Goal: Check status: Check status

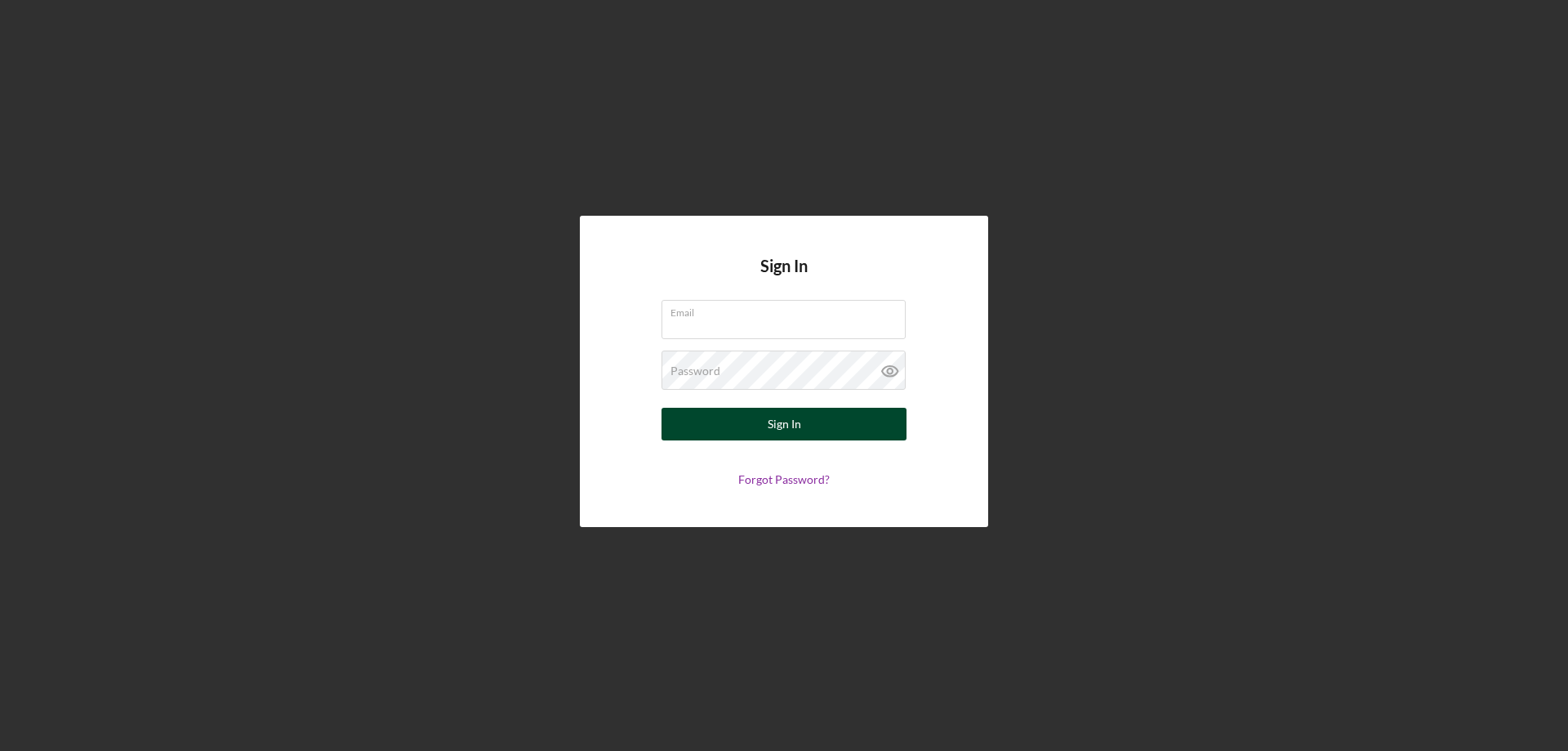
type input "[PERSON_NAME][EMAIL_ADDRESS][PERSON_NAME][DOMAIN_NAME]"
click at [740, 428] on button "Sign In" at bounding box center [784, 423] width 245 height 33
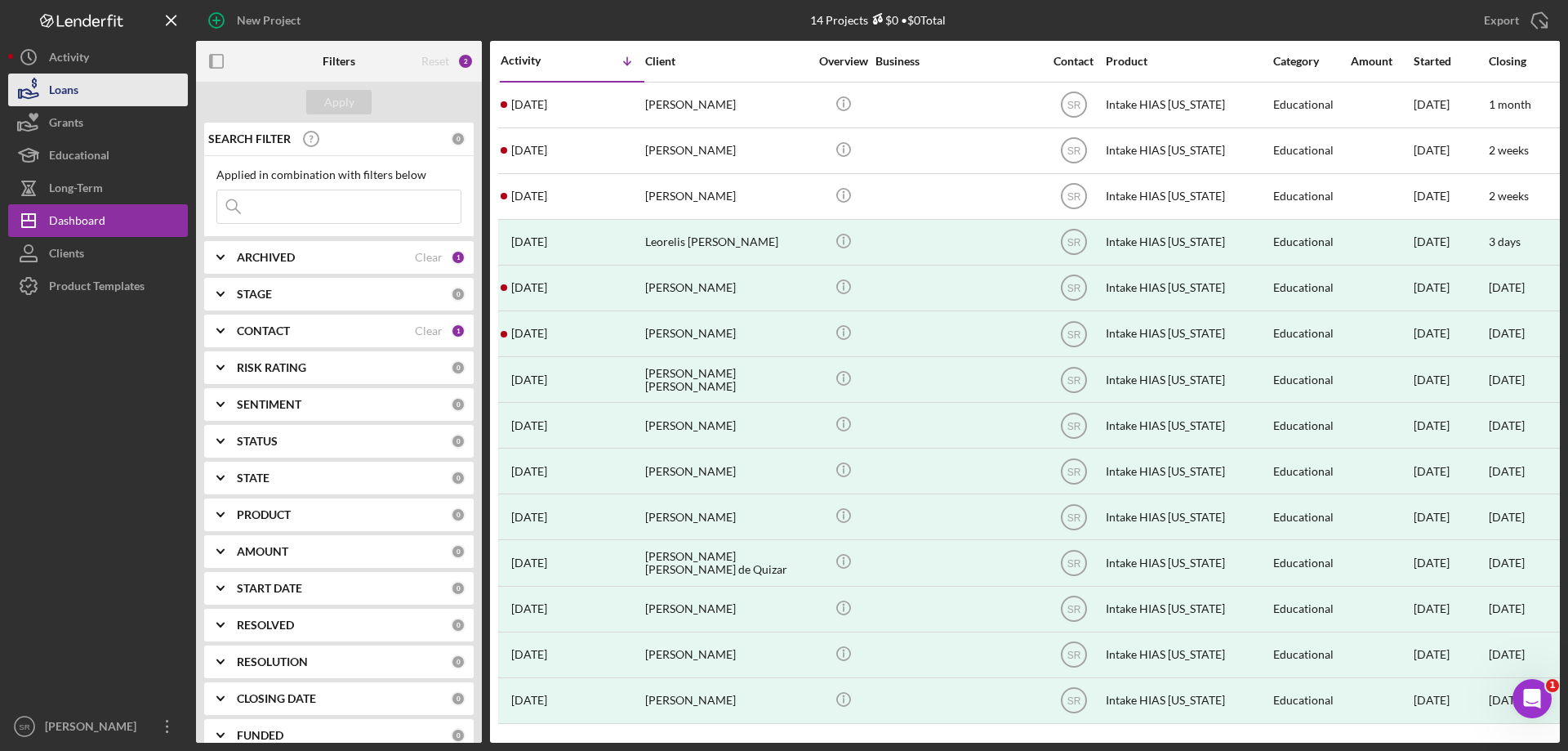
click at [97, 87] on button "Loans" at bounding box center [98, 89] width 180 height 33
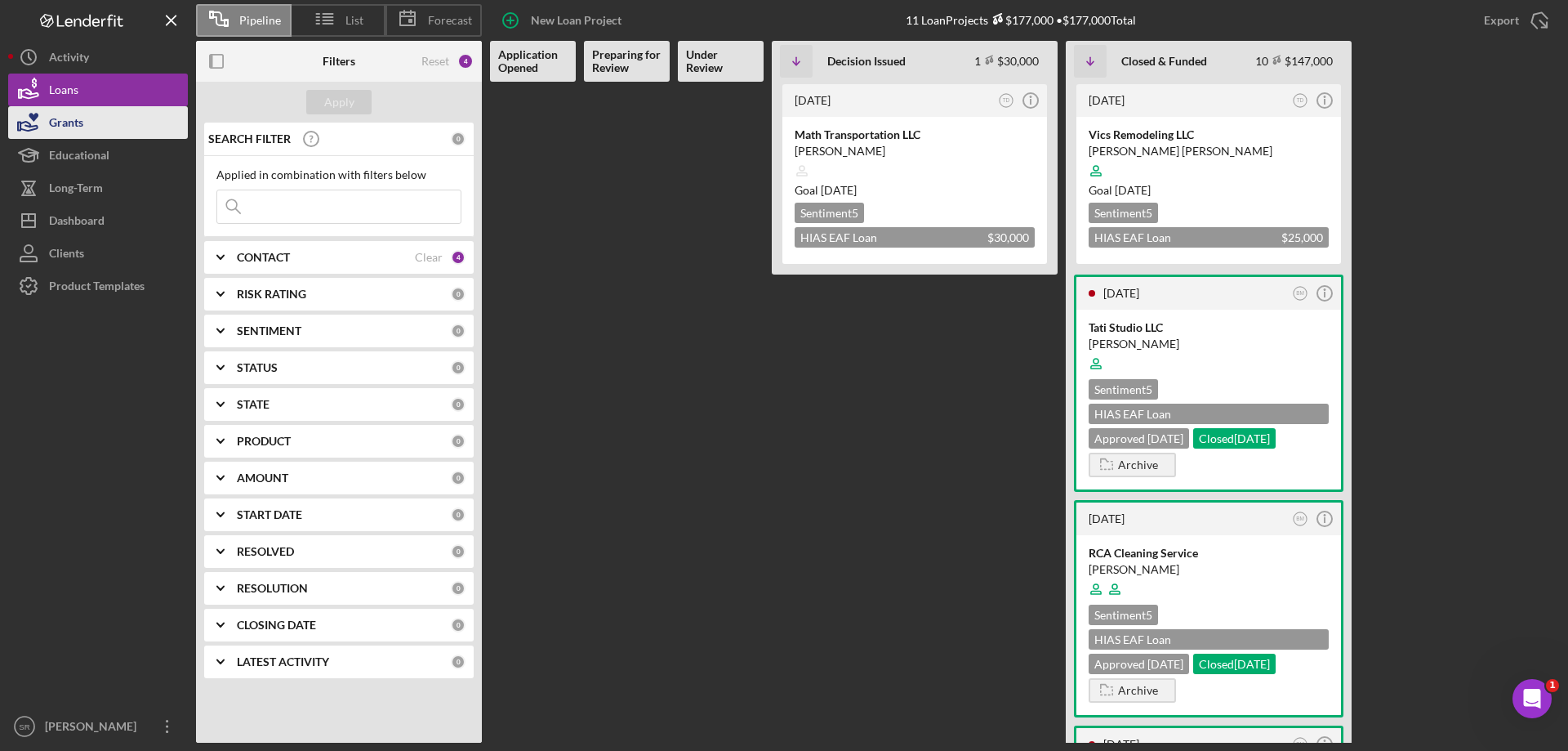
click at [101, 123] on button "Grants" at bounding box center [98, 122] width 180 height 33
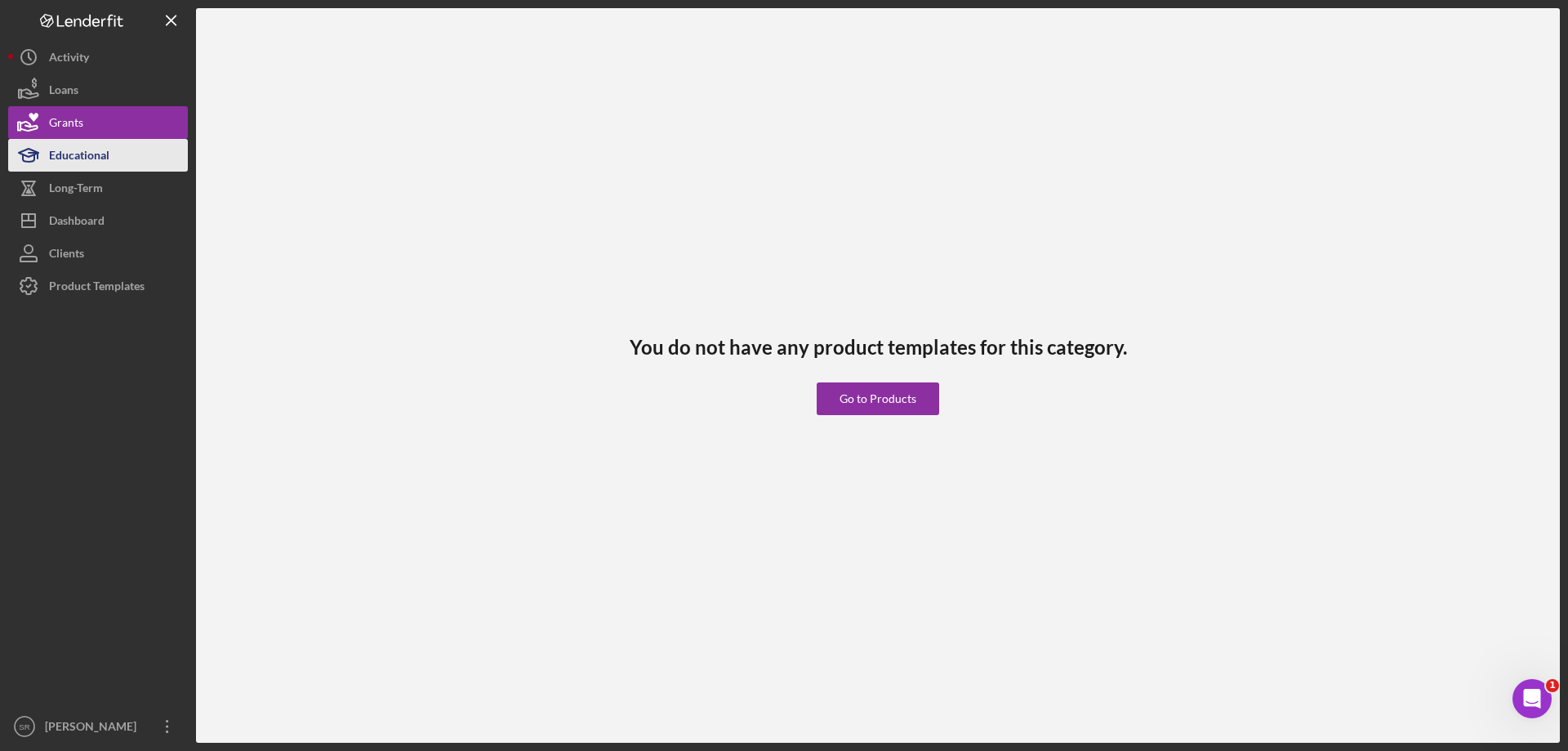
click at [108, 150] on div "Educational" at bounding box center [79, 158] width 61 height 37
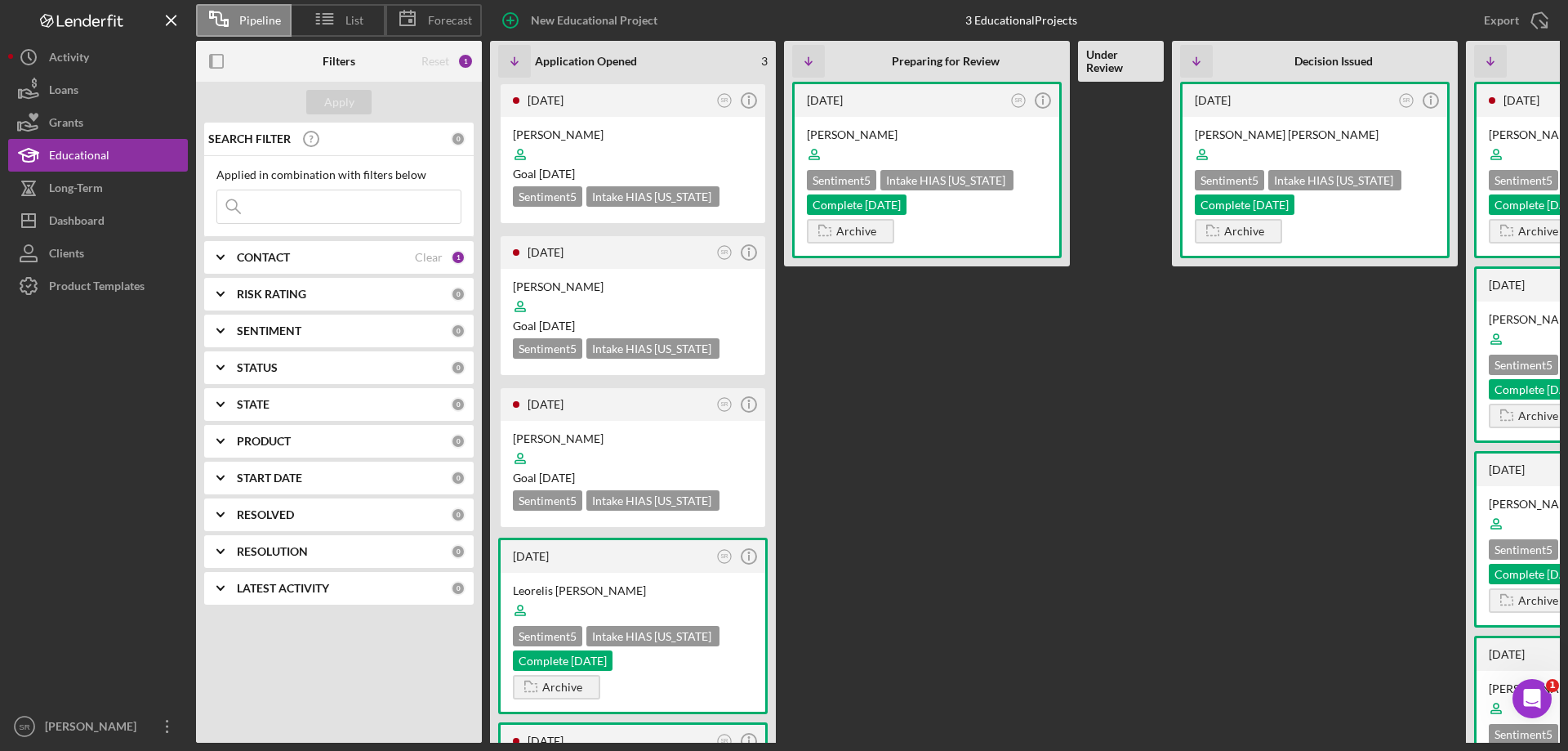
click at [216, 328] on icon "Icon/Expander" at bounding box center [220, 331] width 41 height 41
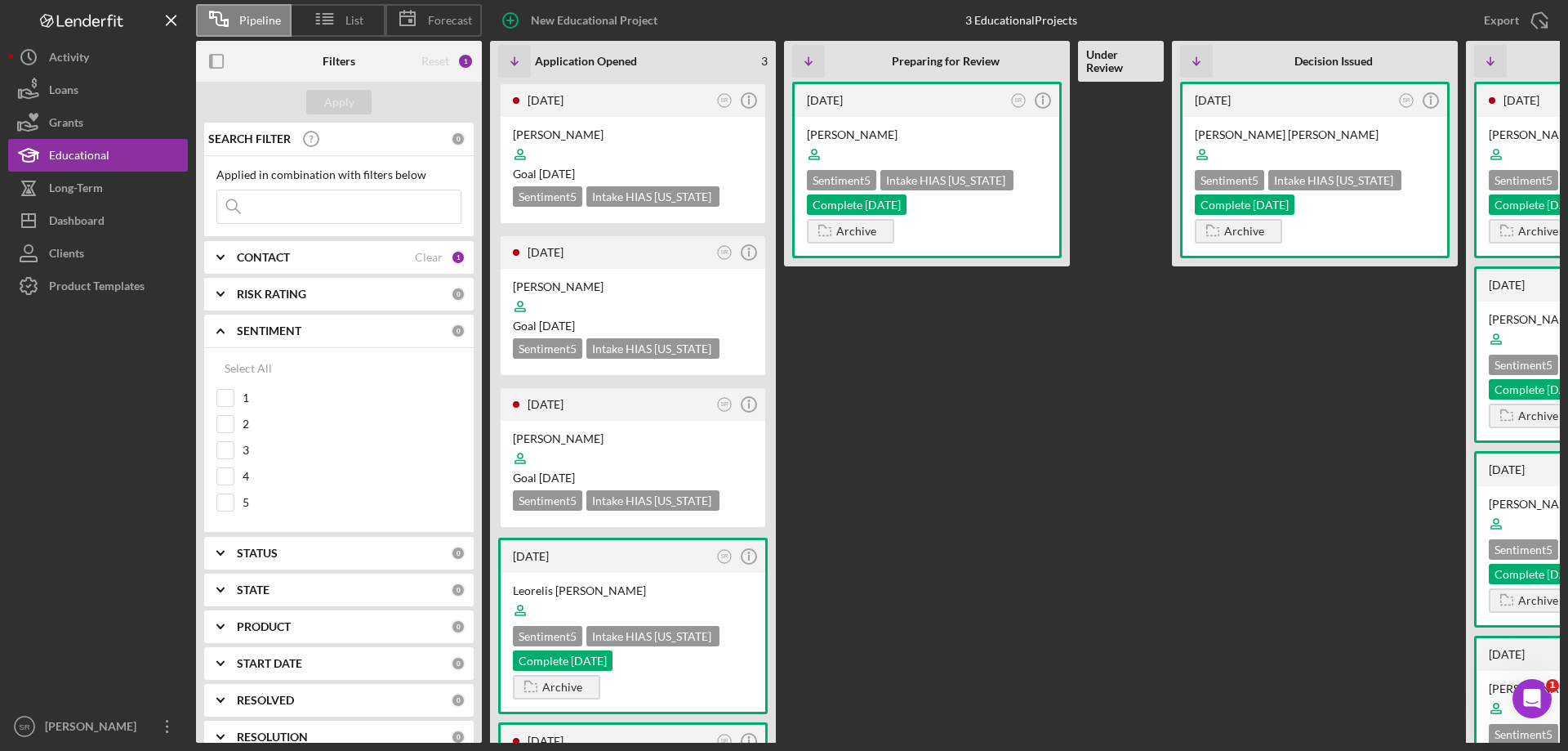
click at [217, 329] on icon "Icon/Expander" at bounding box center [220, 331] width 41 height 41
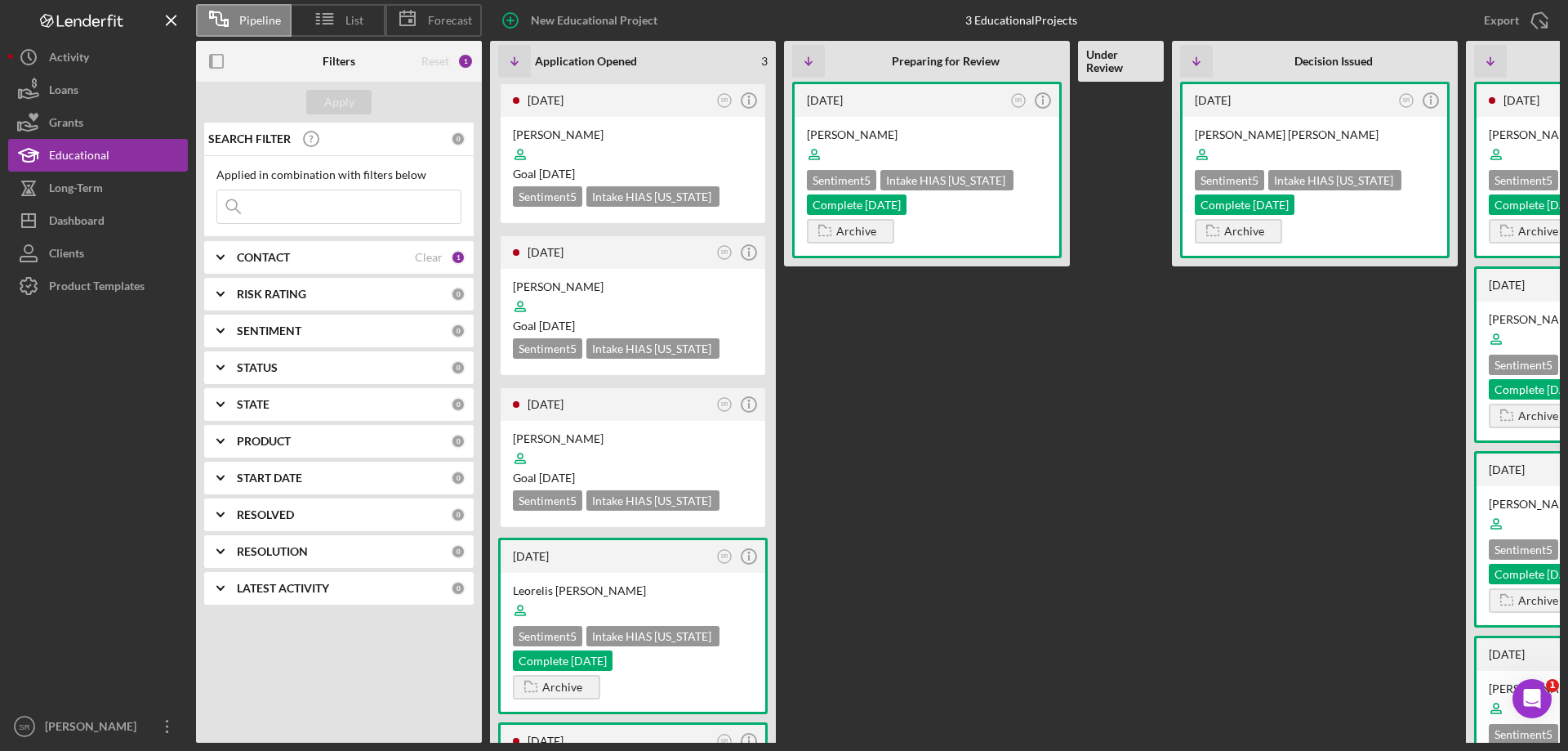
click at [222, 298] on icon "Icon/Expander" at bounding box center [220, 293] width 41 height 41
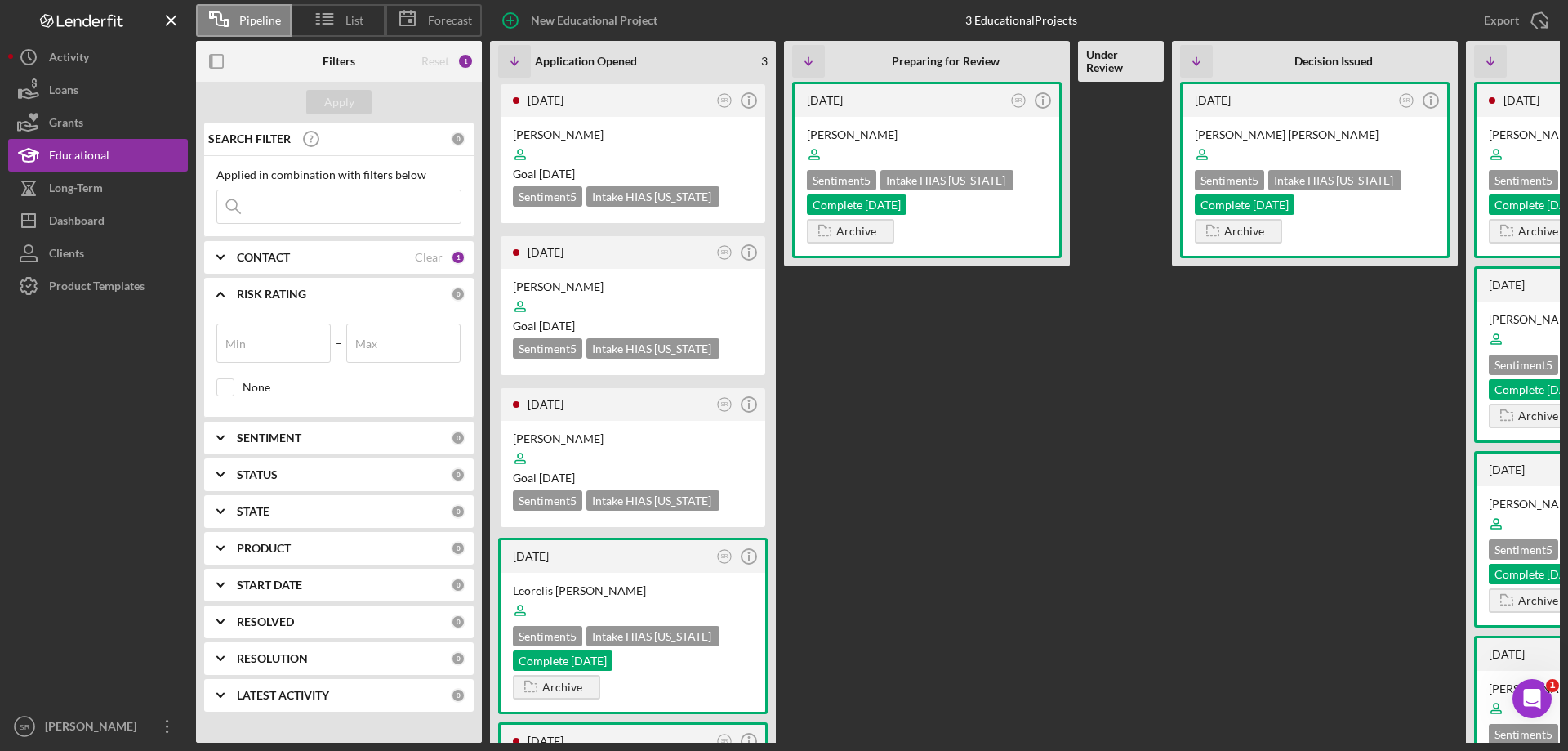
click at [222, 298] on icon "Icon/Expander" at bounding box center [220, 293] width 41 height 41
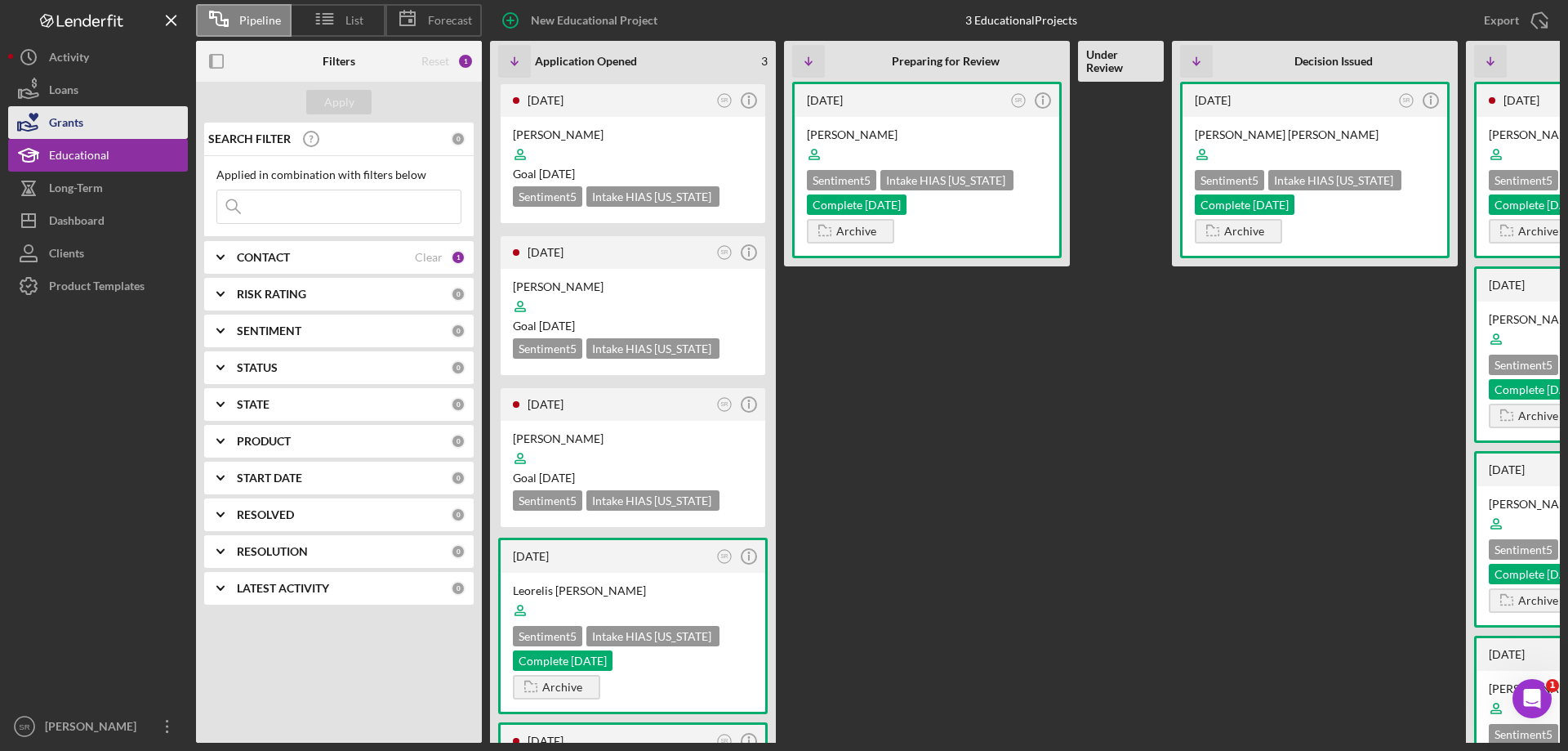
click at [85, 128] on button "Grants" at bounding box center [98, 122] width 180 height 33
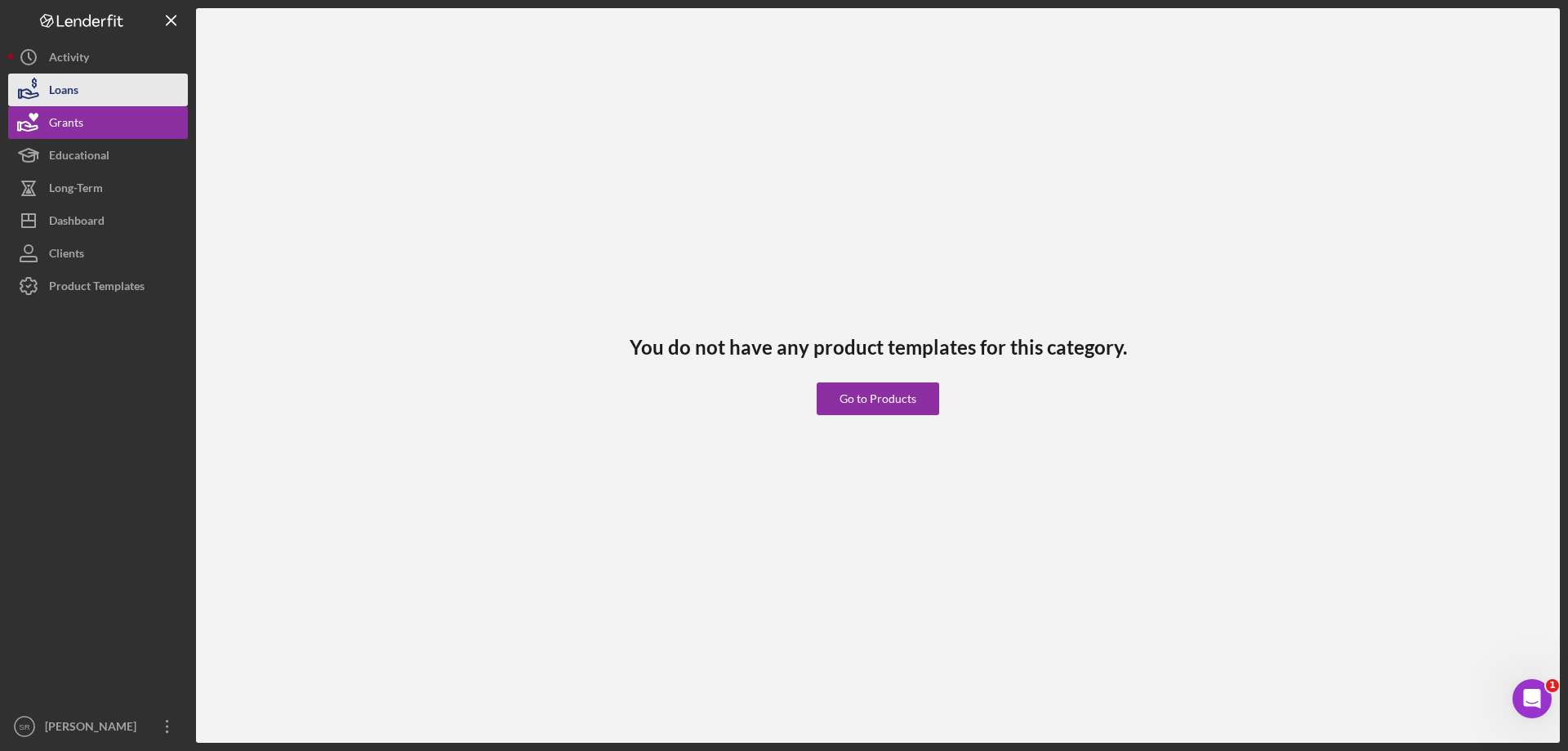
click at [105, 88] on button "Loans" at bounding box center [98, 89] width 180 height 33
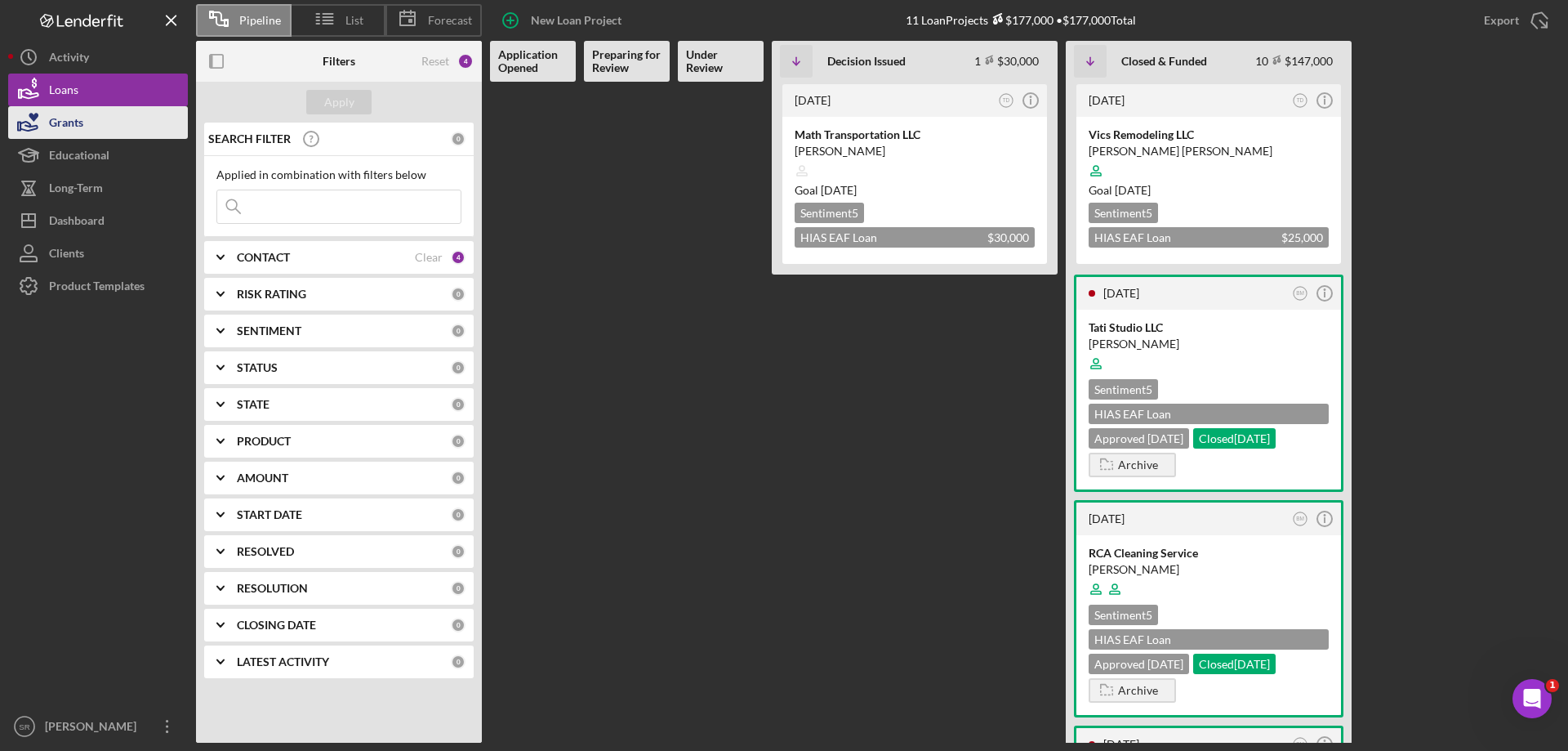
click at [97, 124] on button "Grants" at bounding box center [98, 122] width 180 height 33
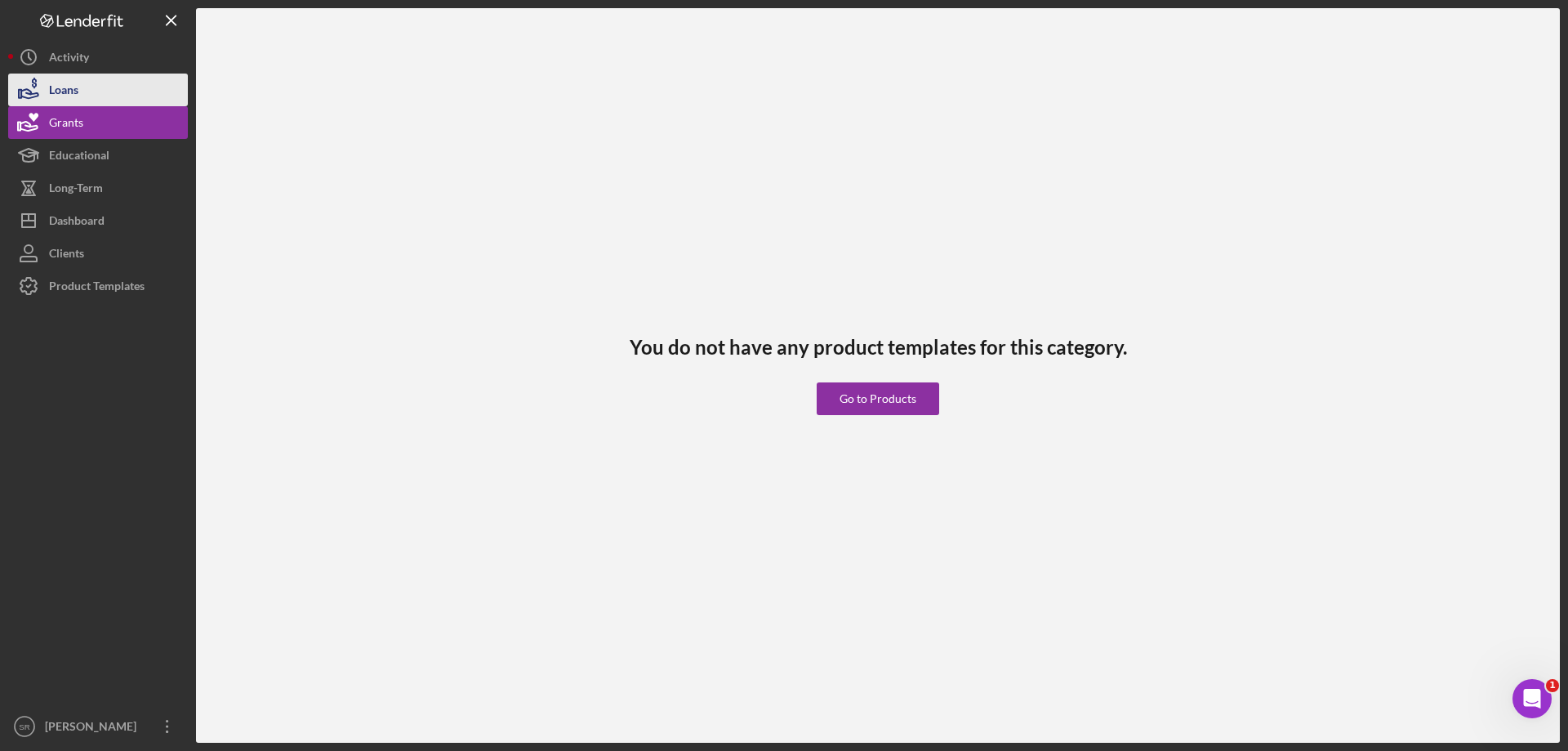
click at [54, 96] on div "Loans" at bounding box center [63, 92] width 29 height 37
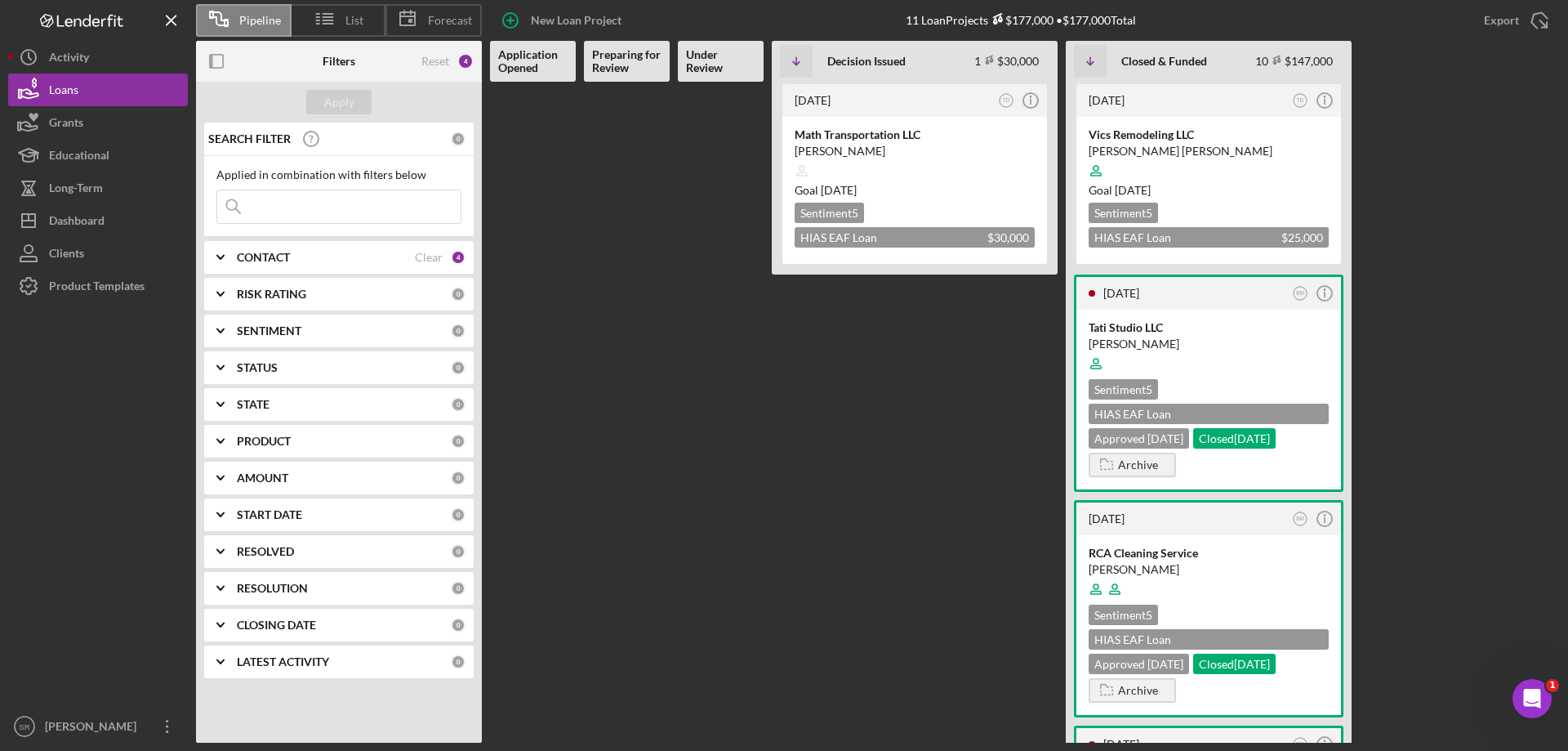
click at [232, 264] on icon "Icon/Expander" at bounding box center [220, 257] width 41 height 41
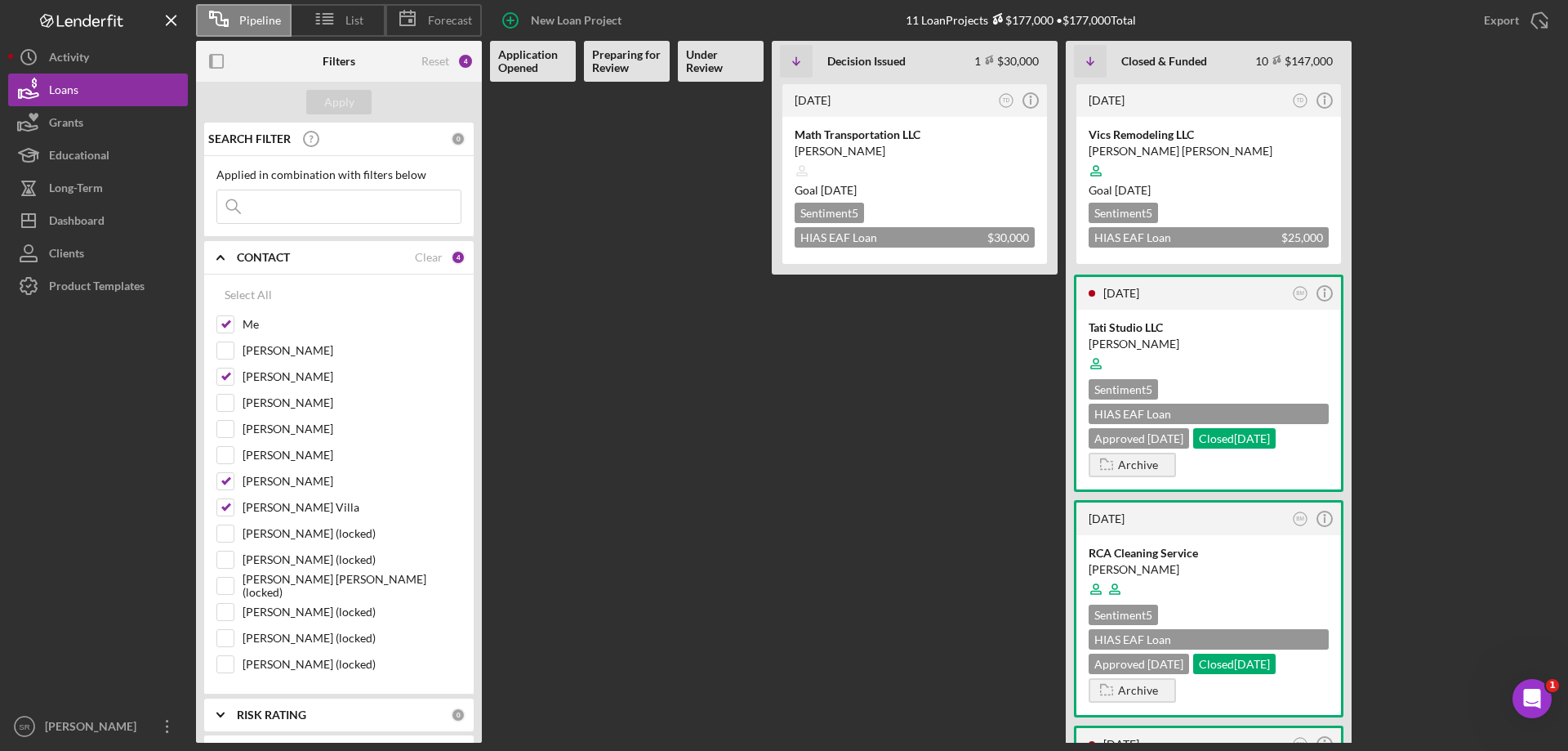
click at [232, 265] on icon "Icon/Expander" at bounding box center [220, 257] width 41 height 41
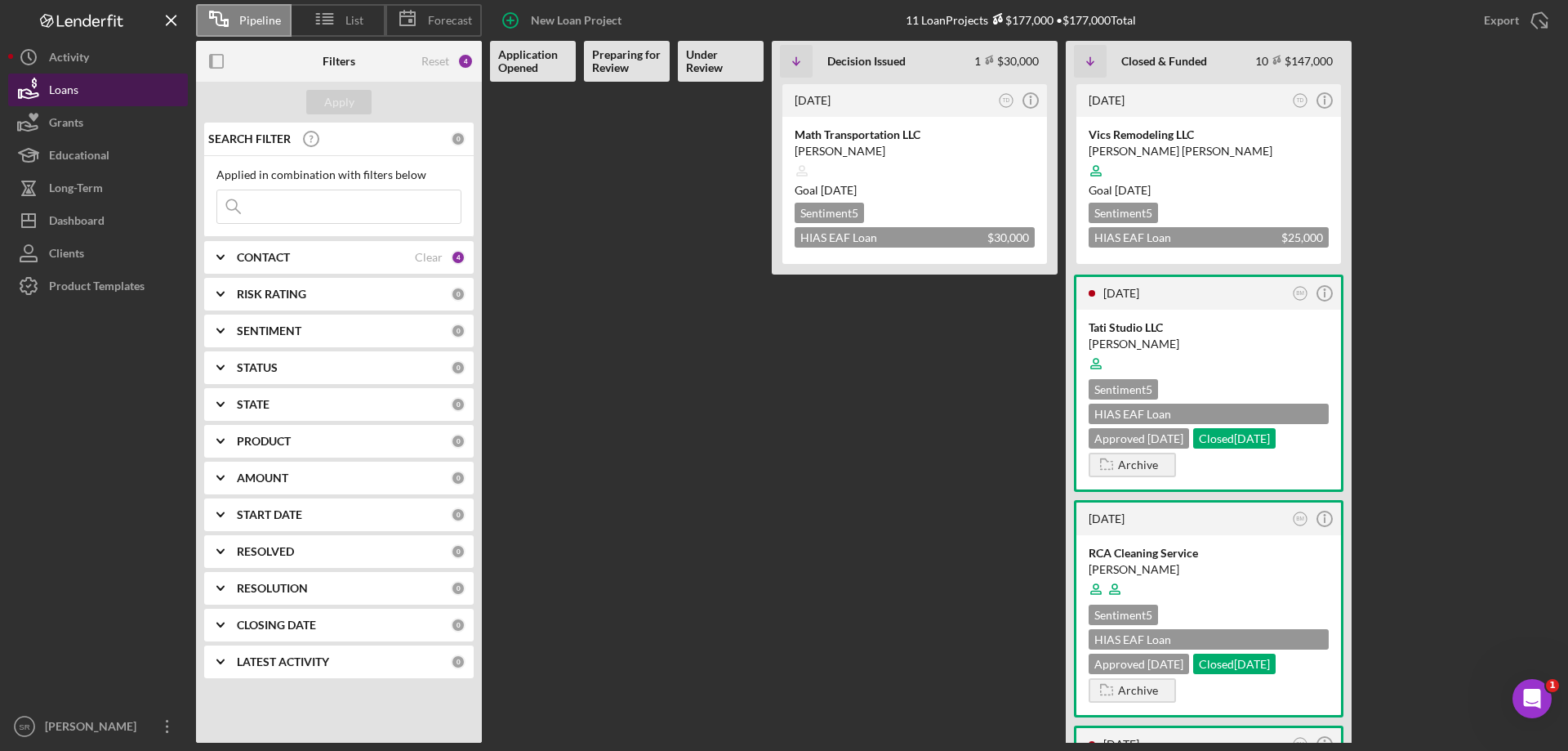
click at [126, 83] on button "Loans" at bounding box center [98, 89] width 180 height 33
click at [269, 270] on div "CONTACT Clear 4" at bounding box center [351, 257] width 229 height 33
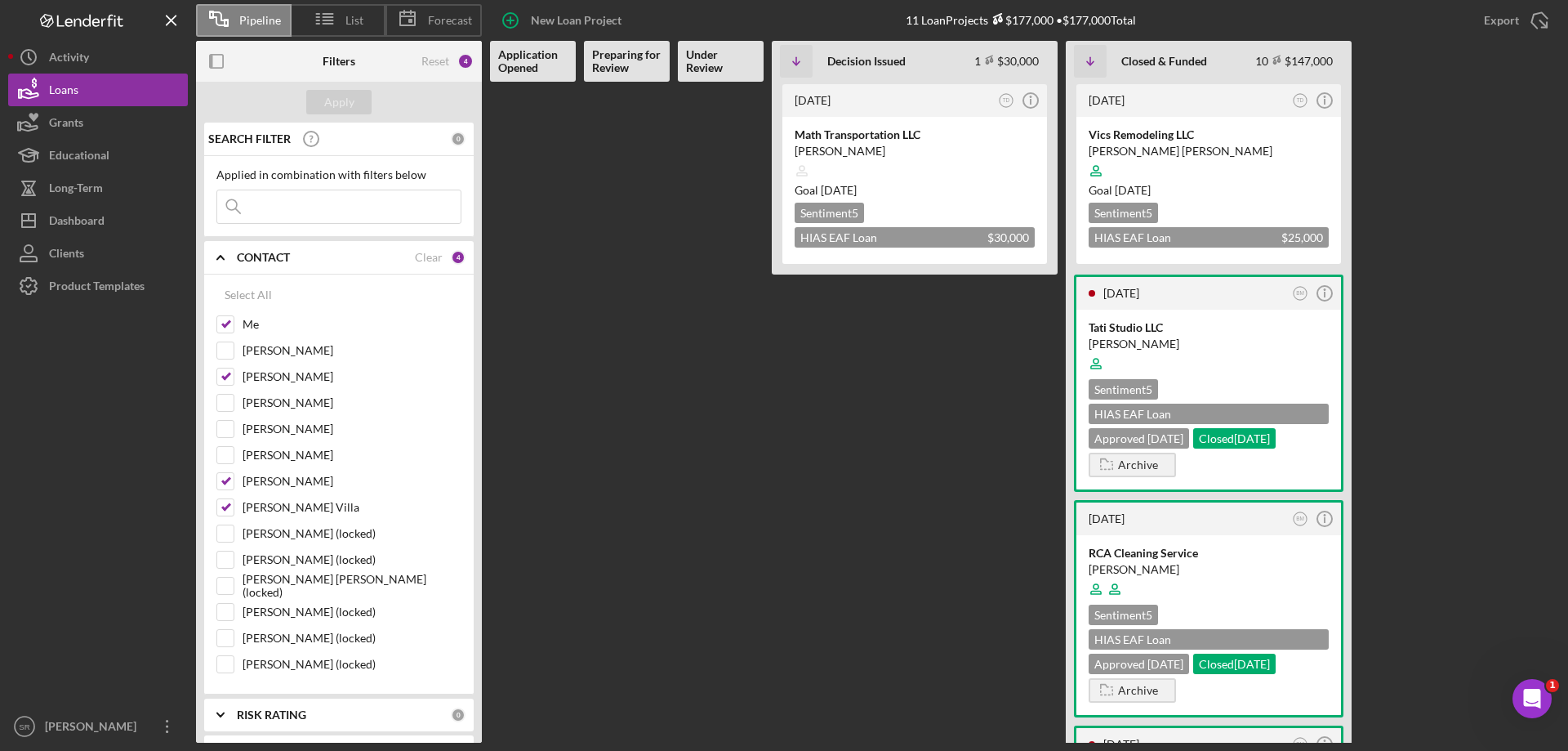
click at [268, 255] on b "CONTACT" at bounding box center [263, 258] width 53 height 13
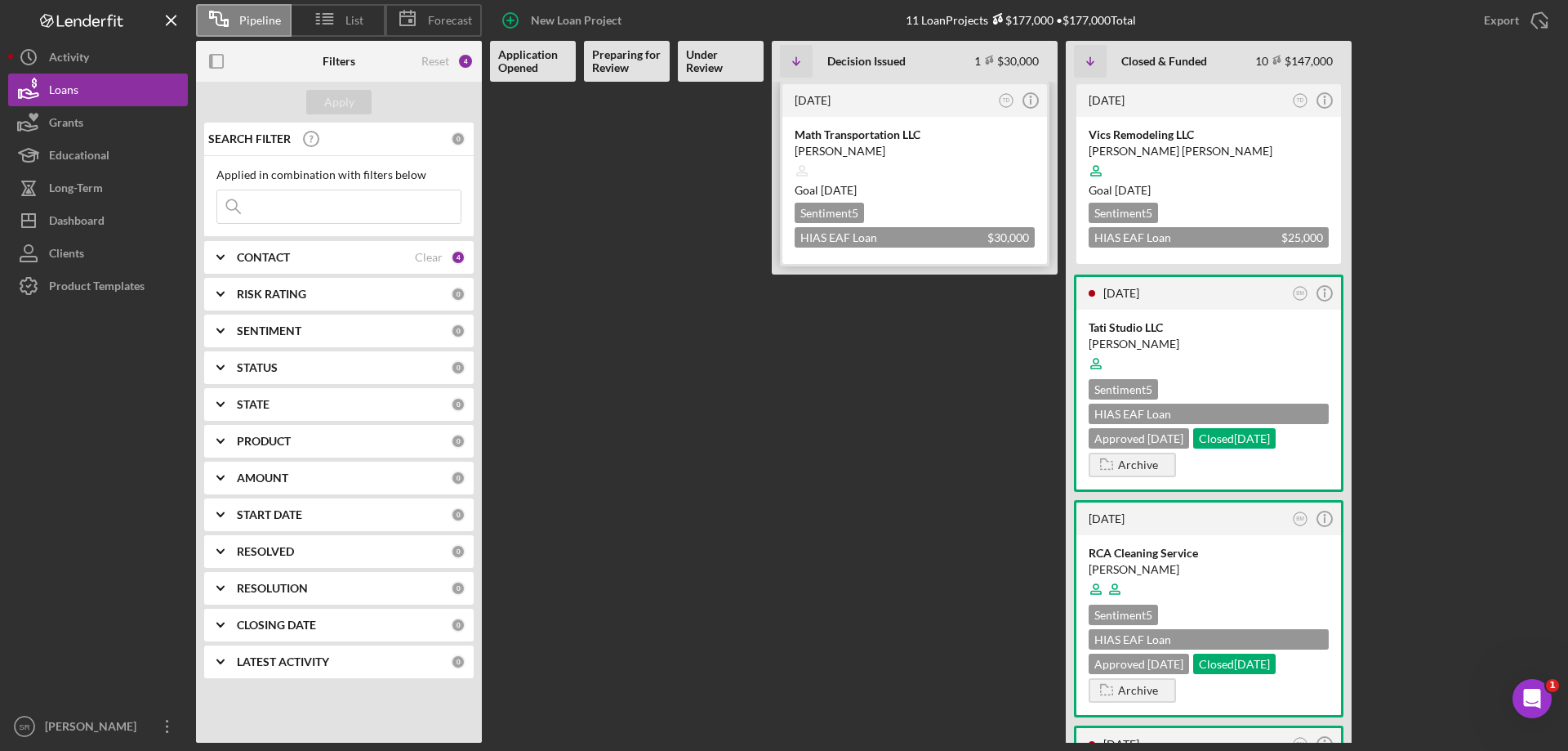
click at [927, 176] on div at bounding box center [915, 170] width 240 height 31
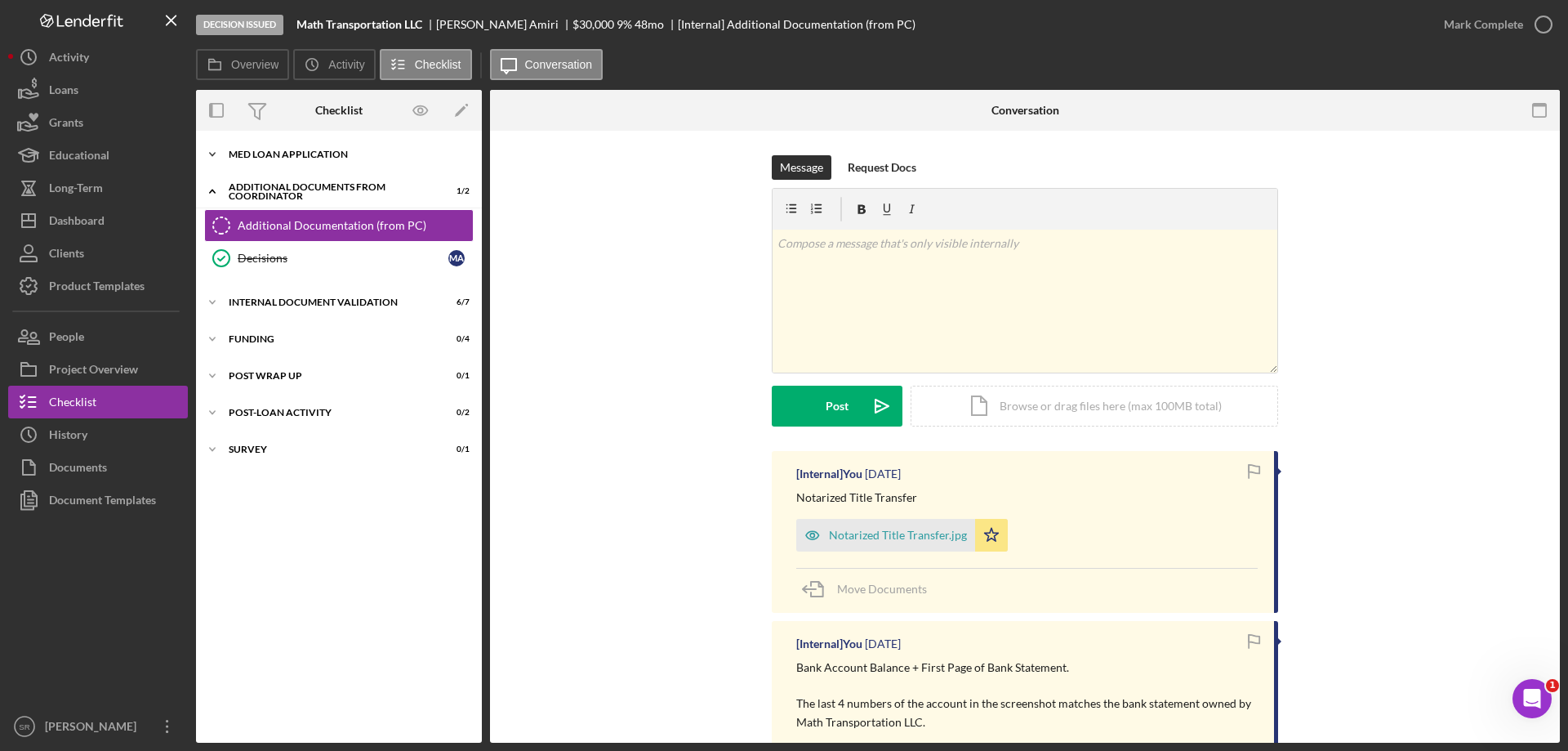
click at [222, 155] on icon "Icon/Expander" at bounding box center [212, 154] width 32 height 33
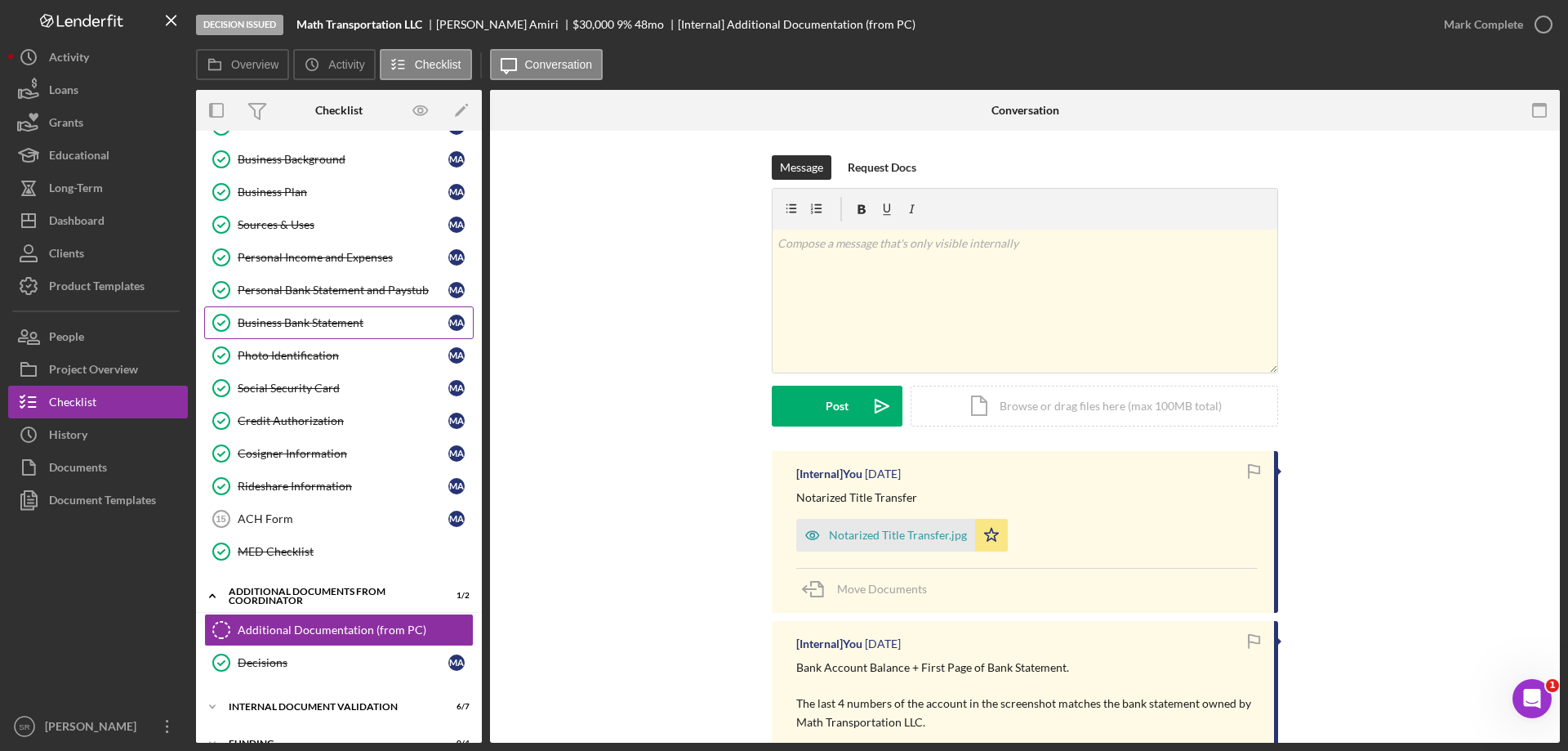
scroll to position [245, 0]
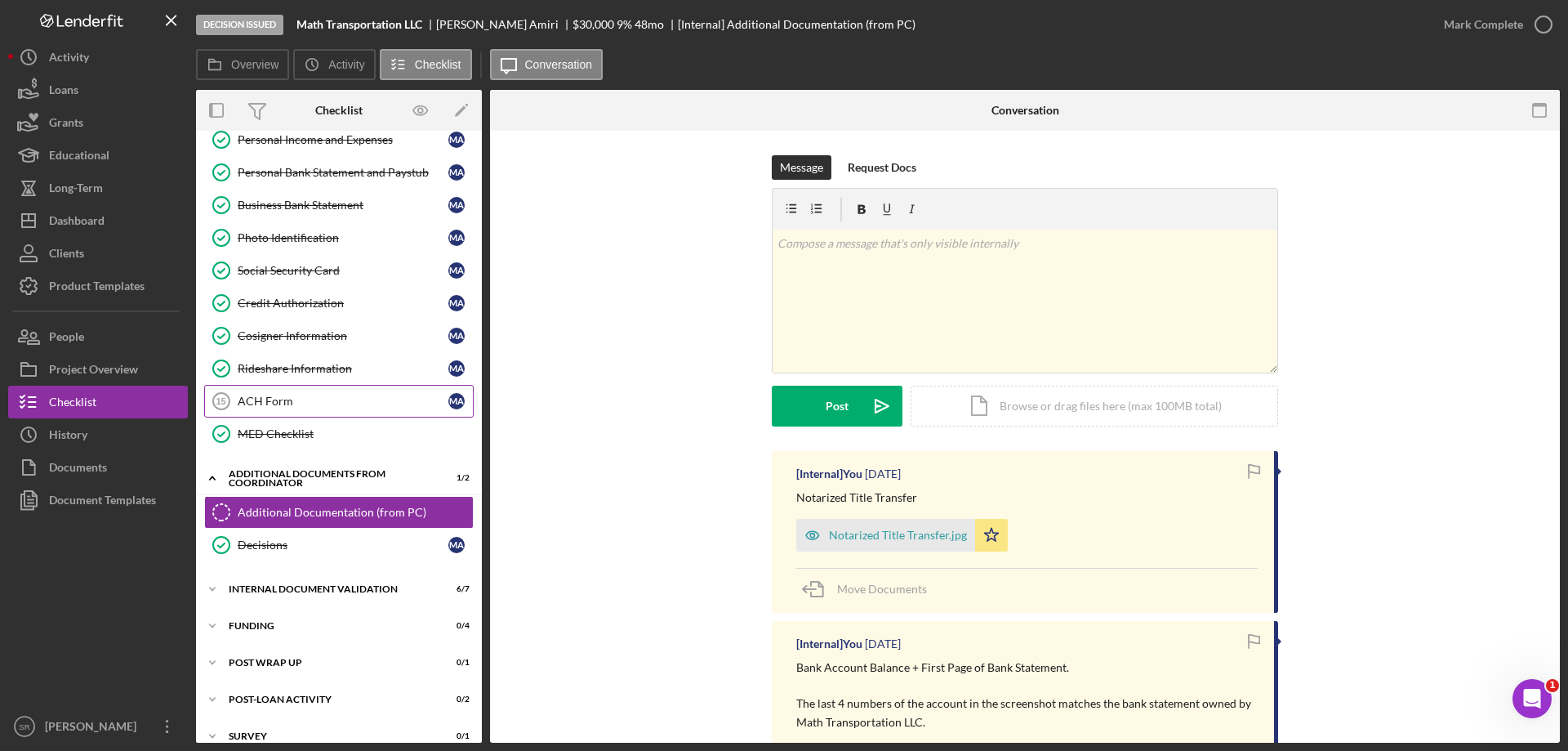
click at [304, 385] on link "ACH Form 15 ACH Form M A" at bounding box center [339, 401] width 270 height 33
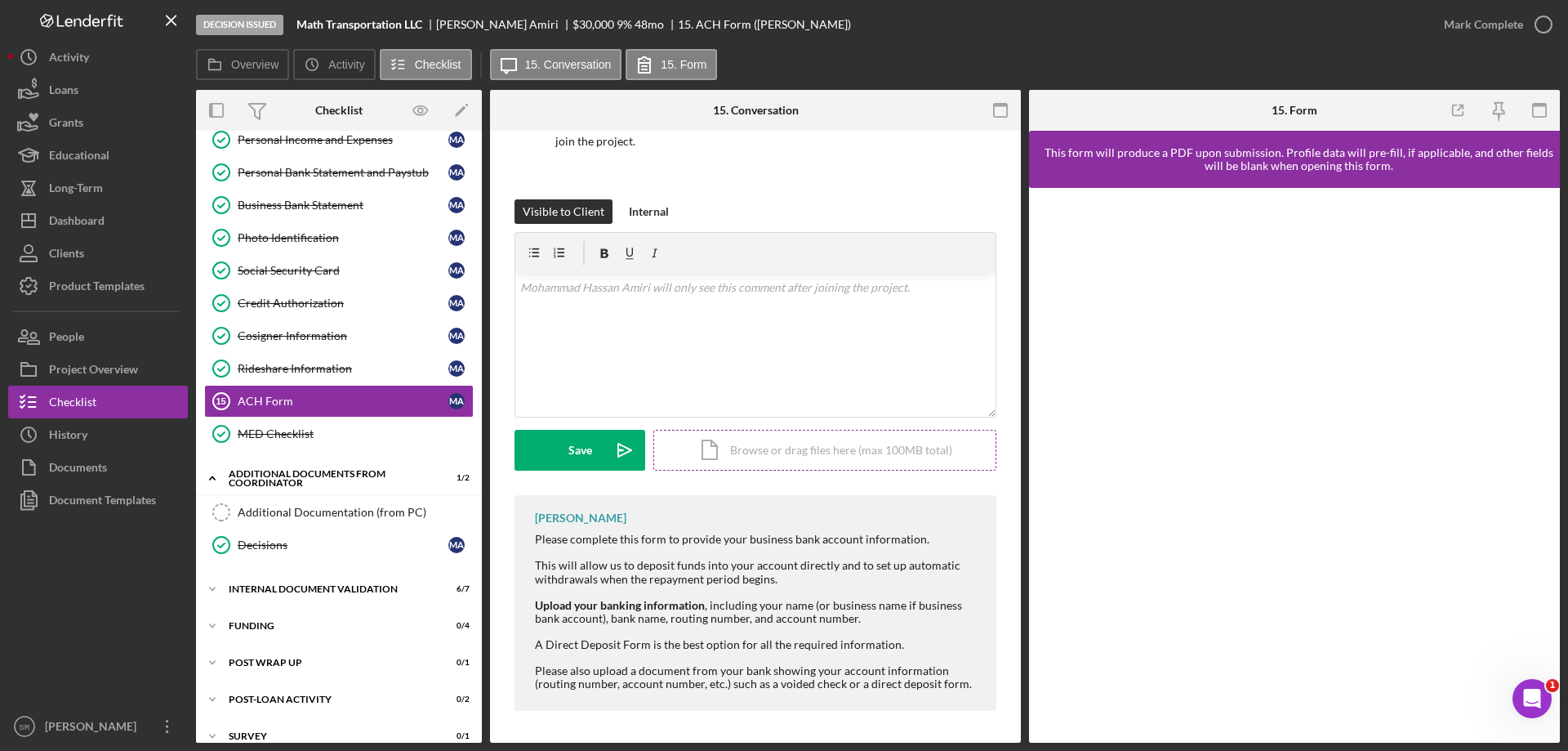
scroll to position [167, 0]
